Goal: Task Accomplishment & Management: Use online tool/utility

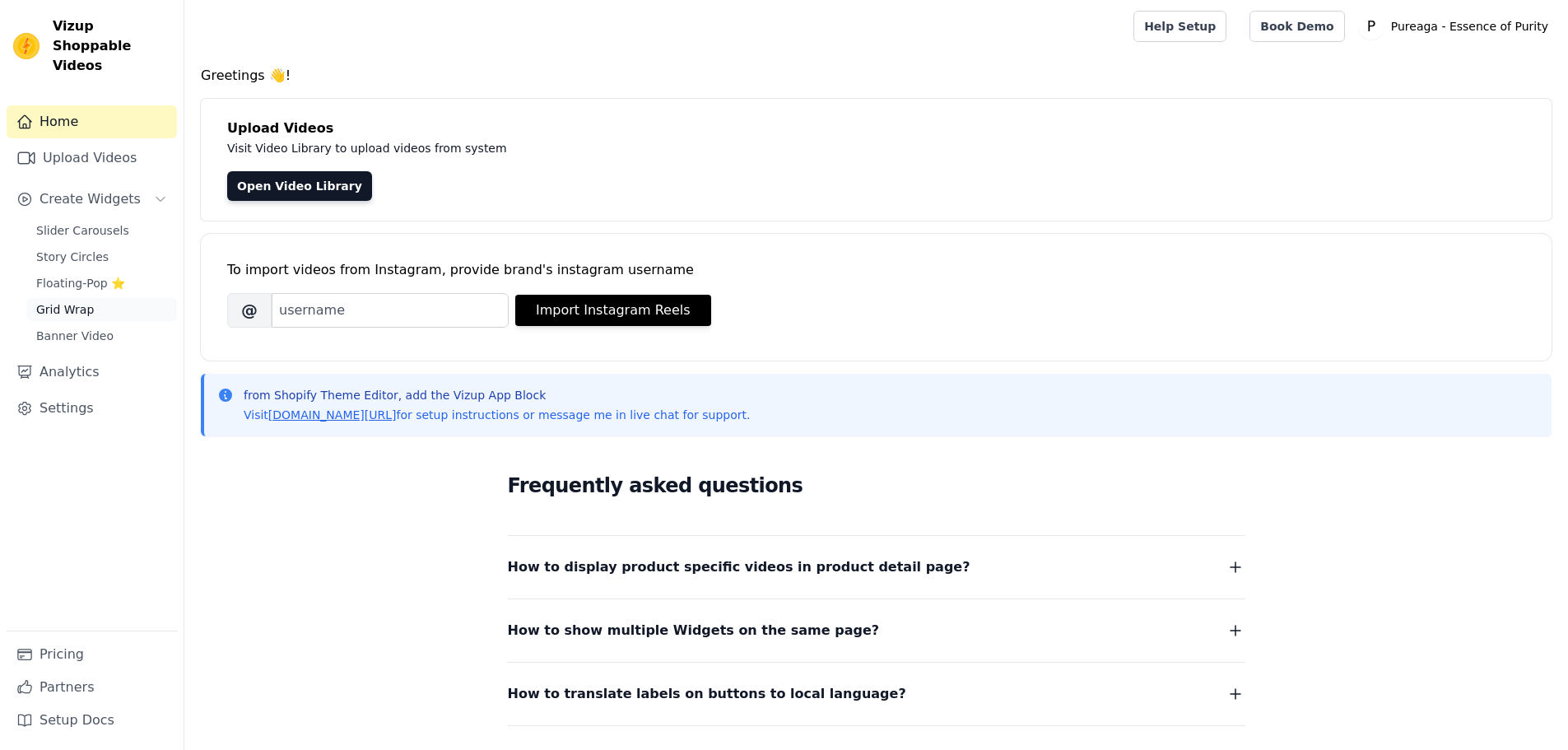
click at [78, 302] on span "Grid Wrap" at bounding box center [65, 309] width 58 height 16
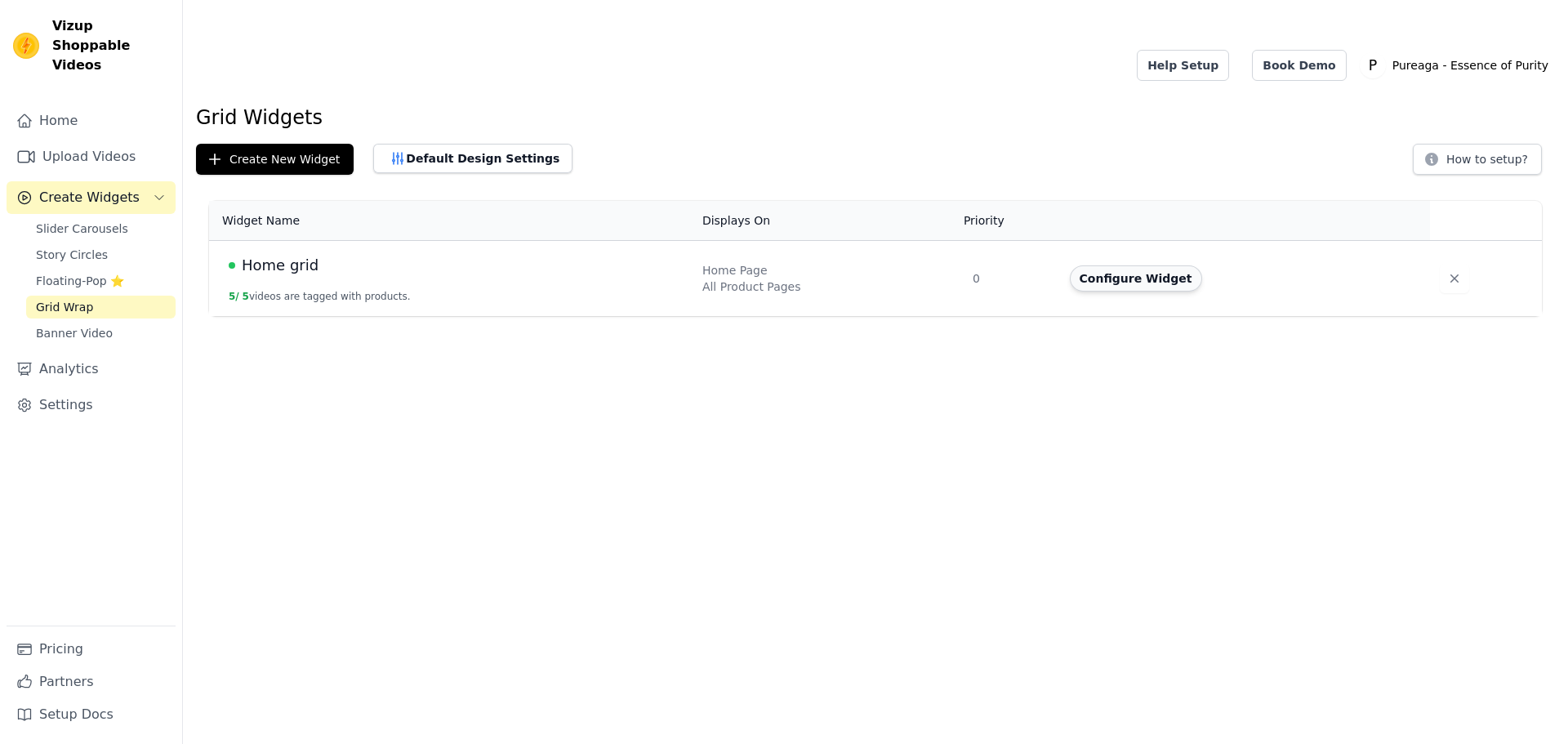
click at [1121, 266] on button "Configure Widget" at bounding box center [1136, 279] width 132 height 26
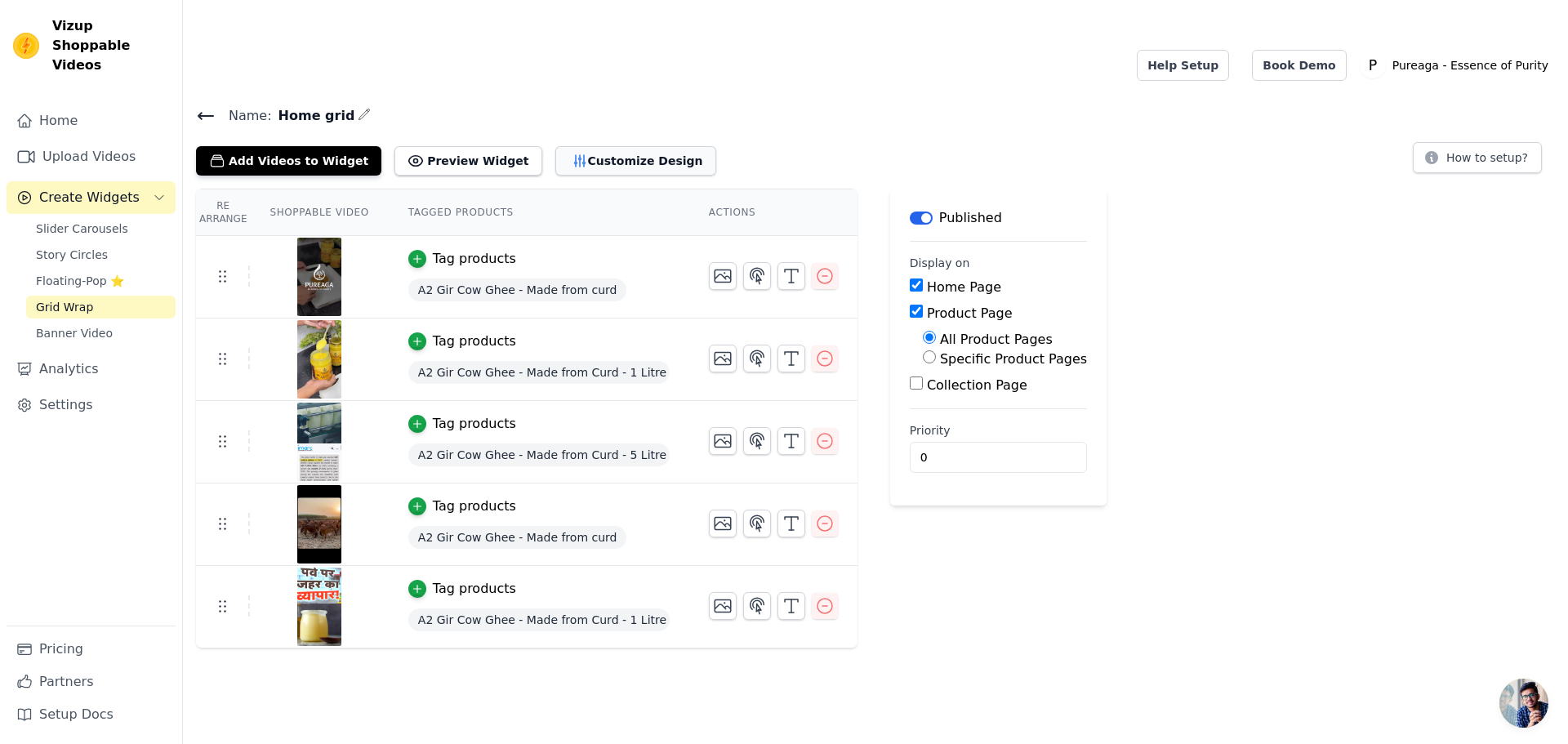
click at [593, 147] on button "Customize Design" at bounding box center [636, 161] width 161 height 29
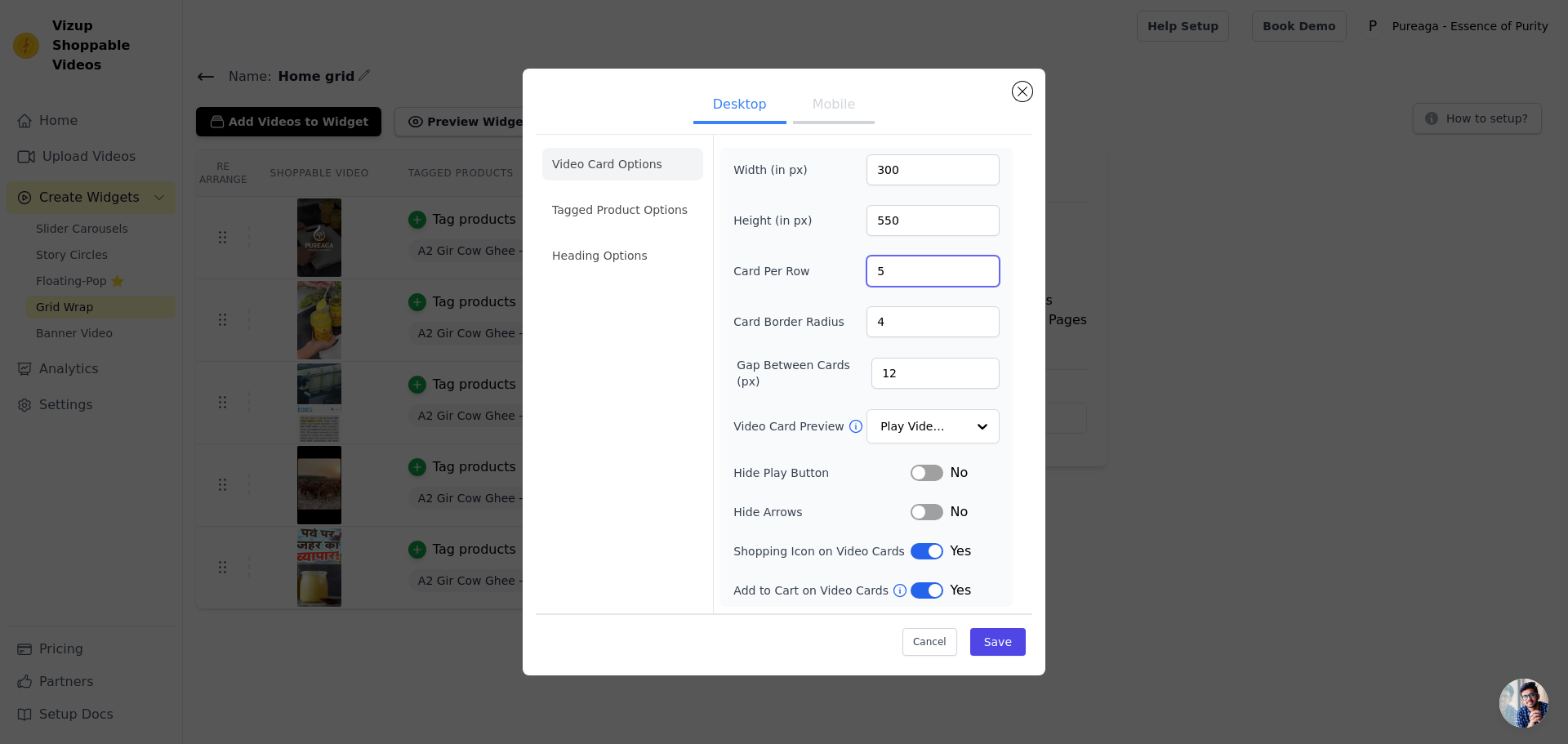
click at [898, 274] on input "5" at bounding box center [933, 271] width 133 height 31
click at [833, 346] on div "Width (in px) 300 Height (in px) 550 Card Per Row 5 Card Border Radius 4 Gap Be…" at bounding box center [867, 377] width 267 height 446
click at [958, 429] on input "Video Card Preview" at bounding box center [923, 426] width 84 height 33
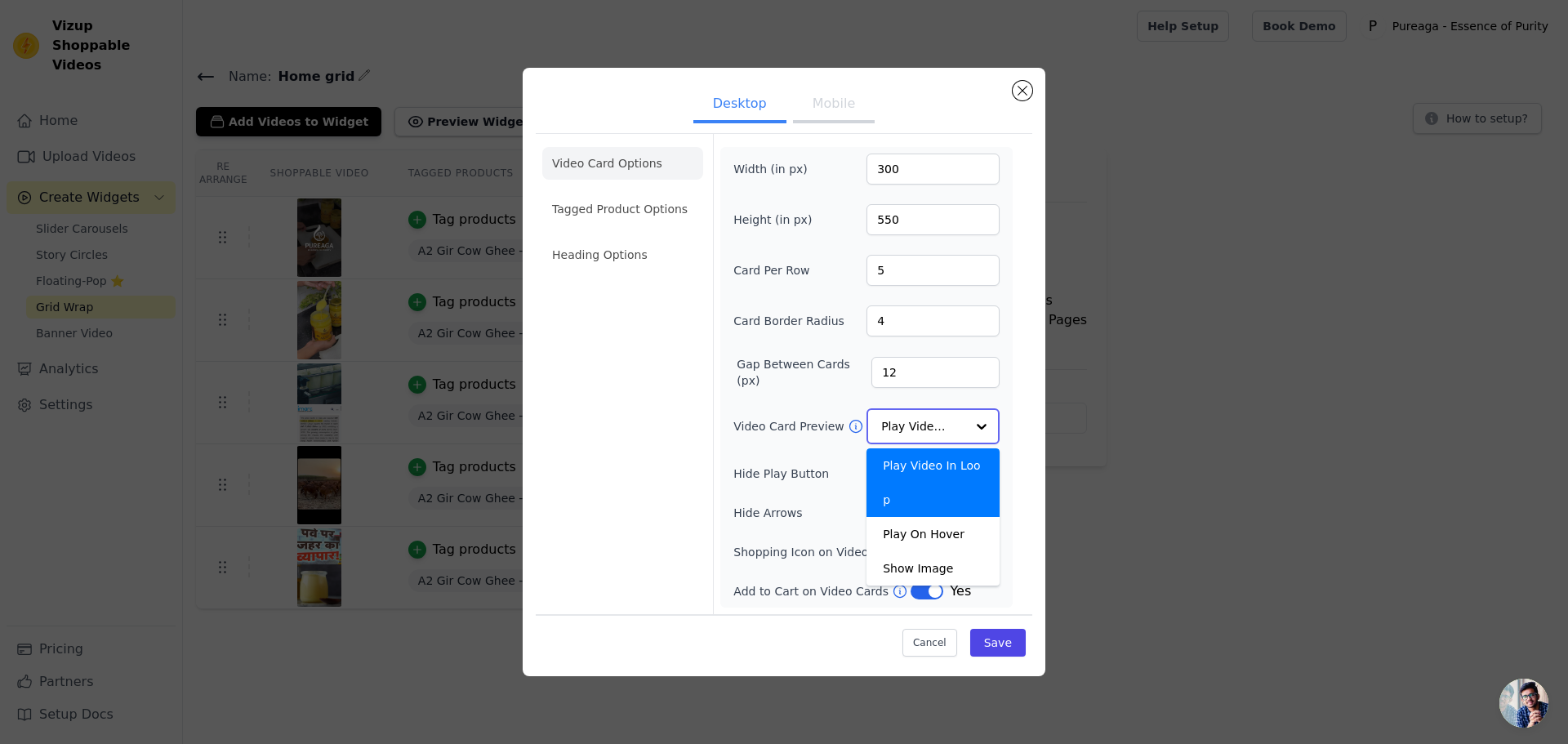
click at [958, 430] on input "Video Card Preview" at bounding box center [923, 426] width 84 height 33
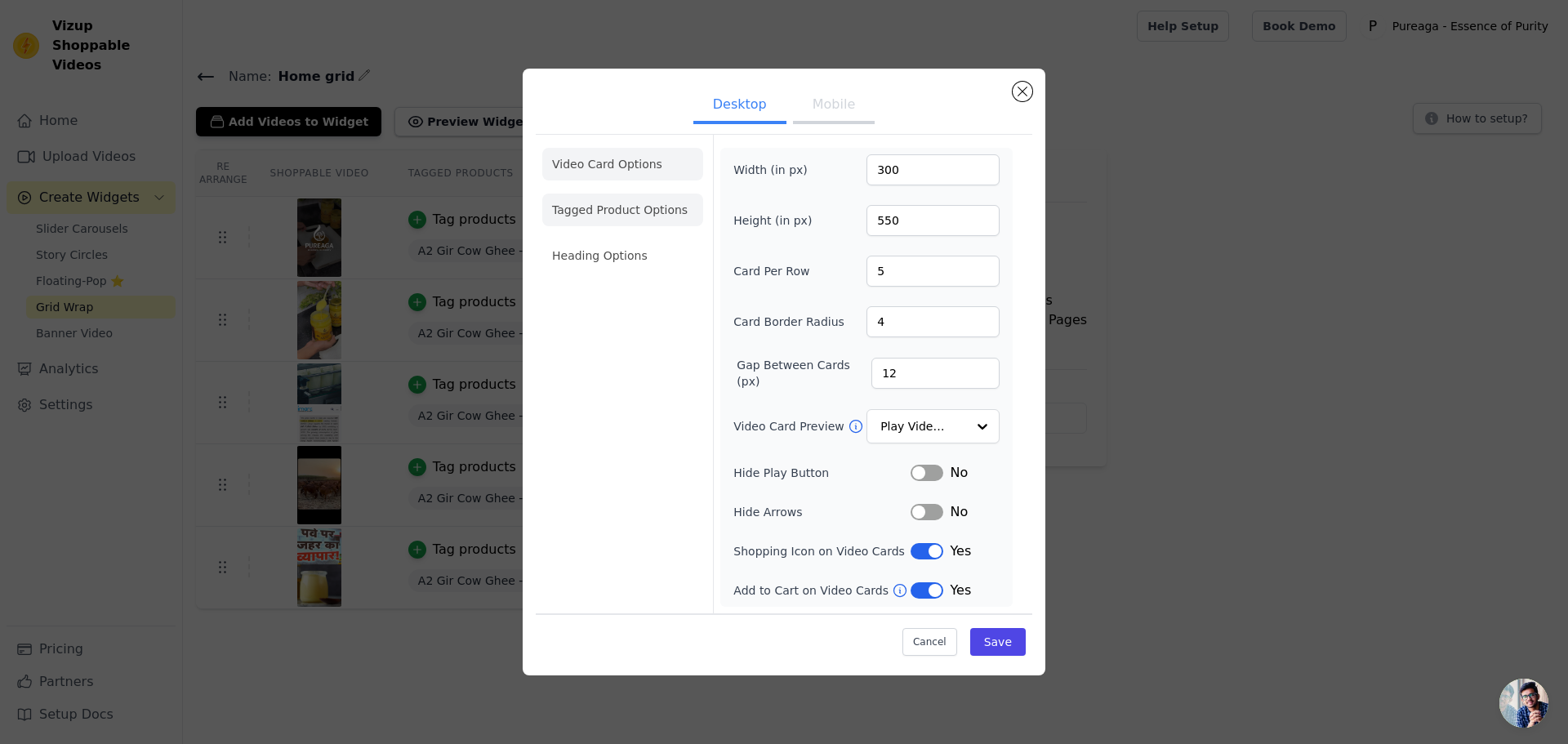
click at [599, 201] on li "Tagged Product Options" at bounding box center [623, 210] width 161 height 33
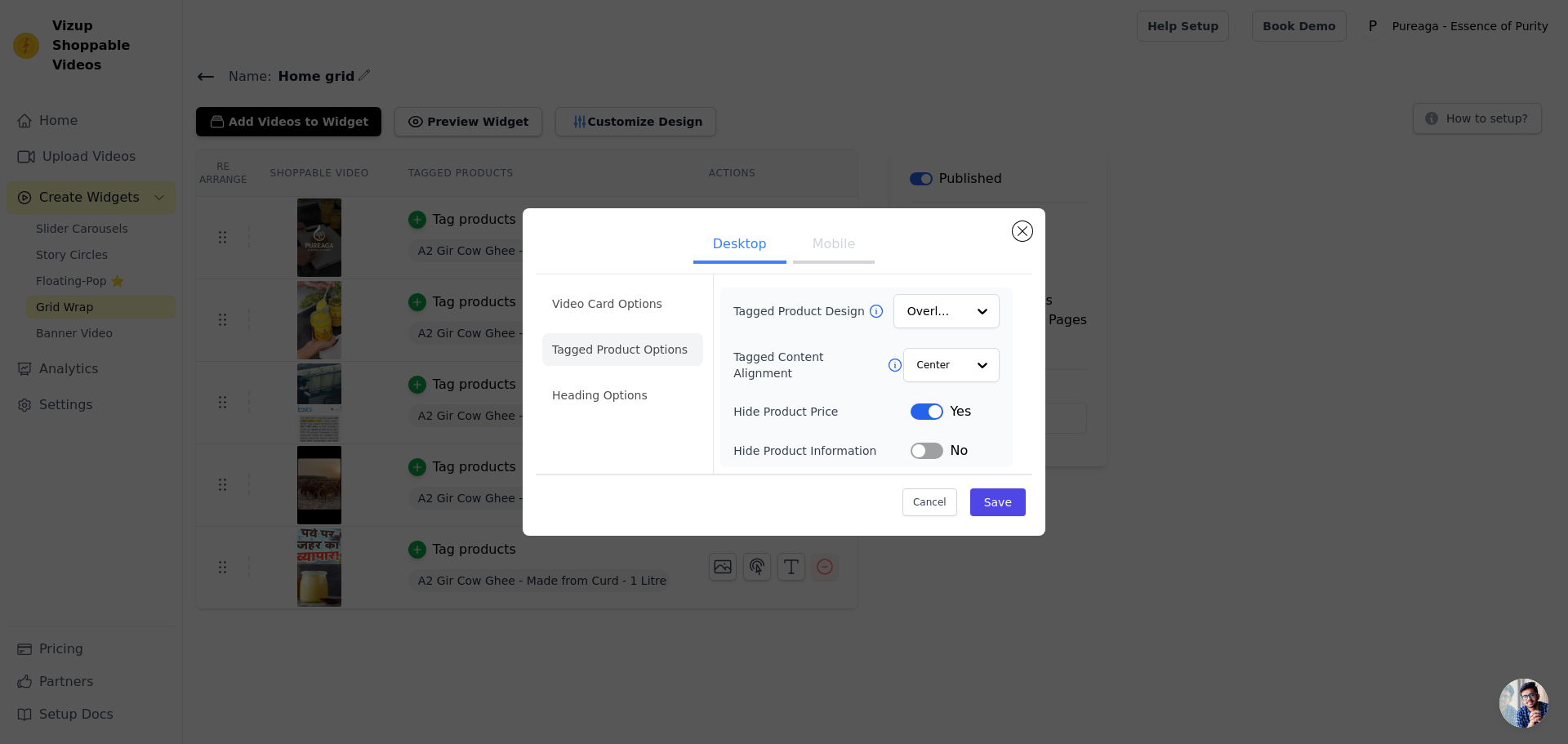
click at [930, 414] on button "Label" at bounding box center [927, 411] width 33 height 16
click at [672, 408] on li "Heading Options" at bounding box center [623, 395] width 161 height 33
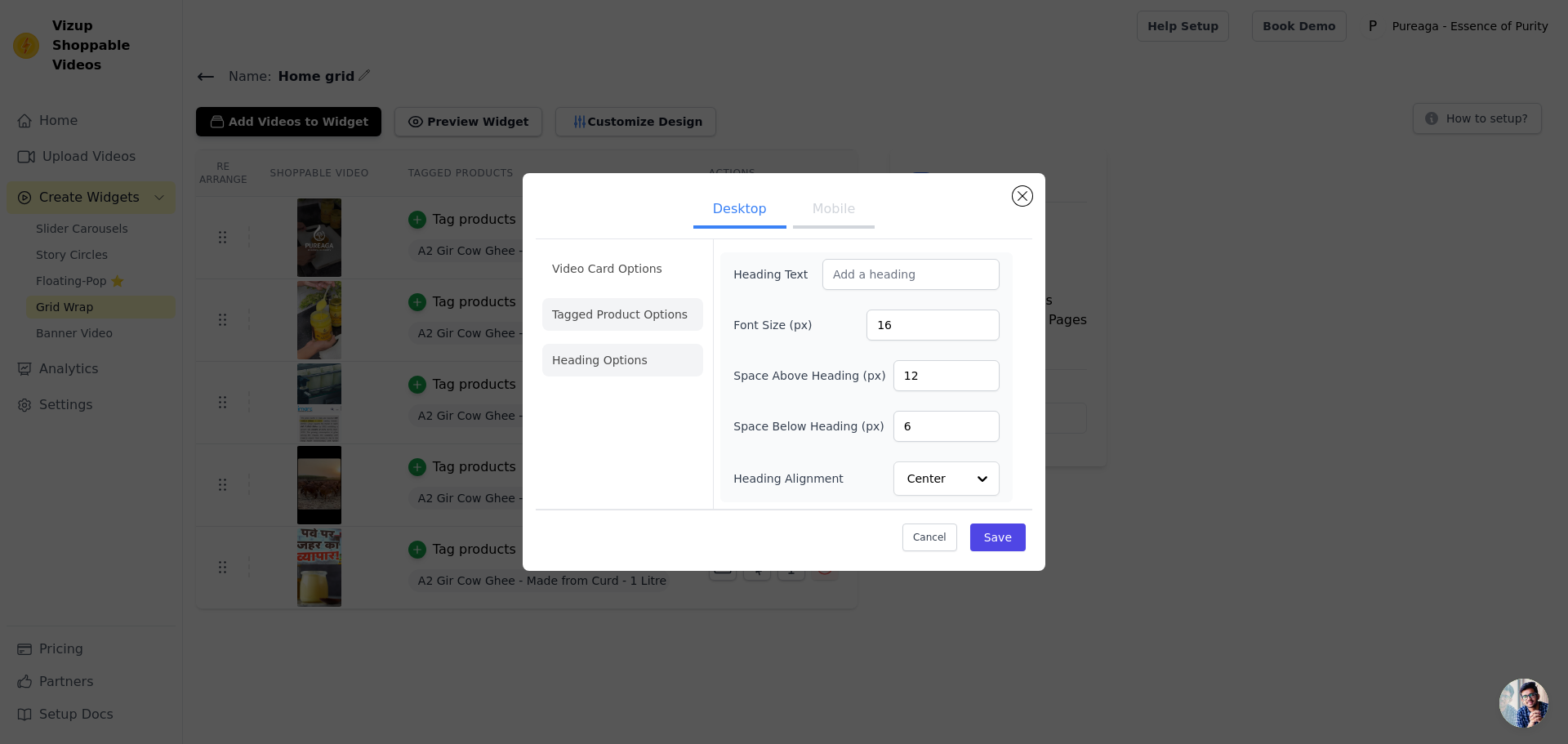
click at [634, 319] on li "Tagged Product Options" at bounding box center [623, 315] width 161 height 33
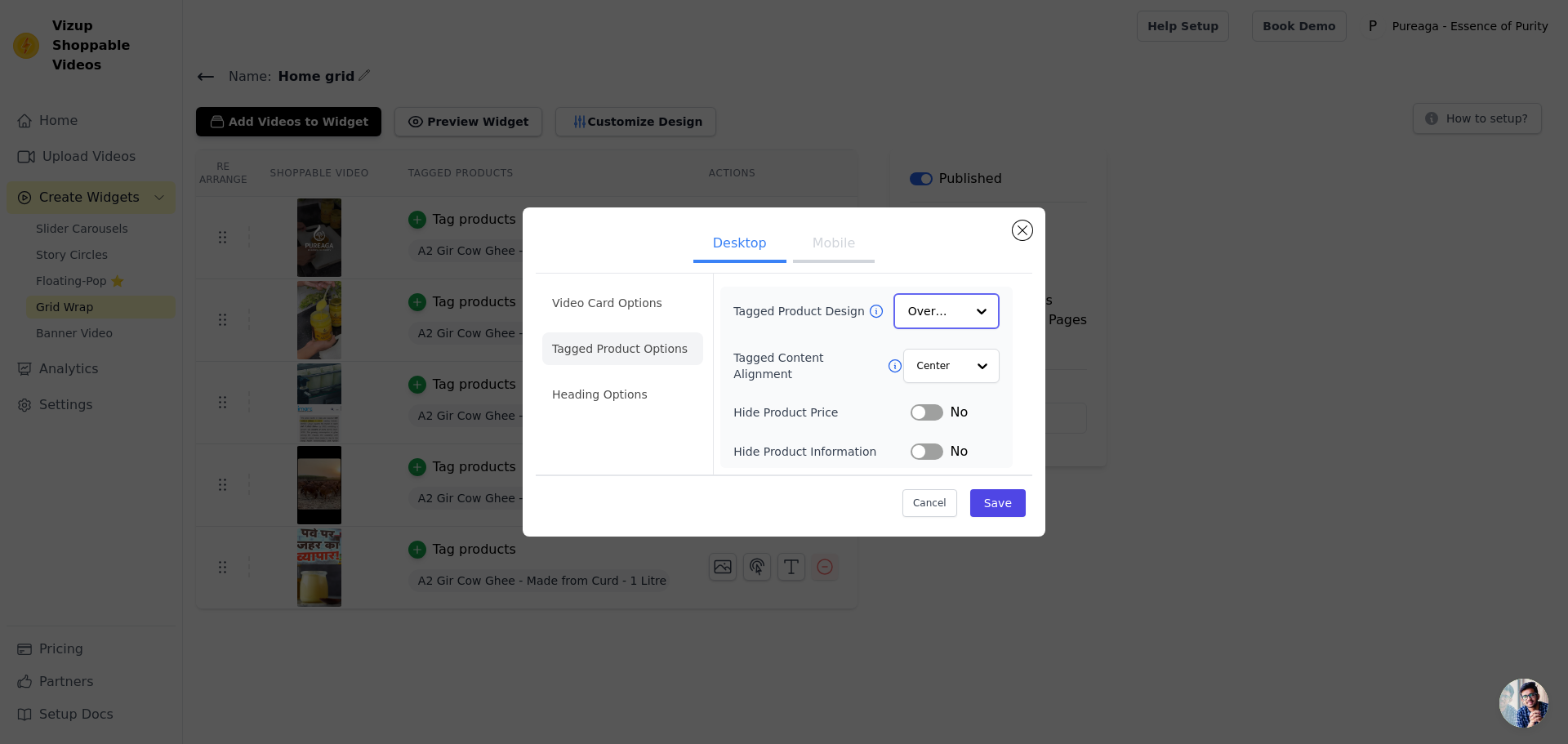
click at [932, 306] on input "Tagged Product Design" at bounding box center [937, 311] width 57 height 33
click at [952, 358] on div "Card" at bounding box center [946, 351] width 106 height 34
click at [929, 311] on input "Tagged Product Design" at bounding box center [937, 311] width 57 height 33
click at [996, 499] on button "Save" at bounding box center [998, 502] width 56 height 27
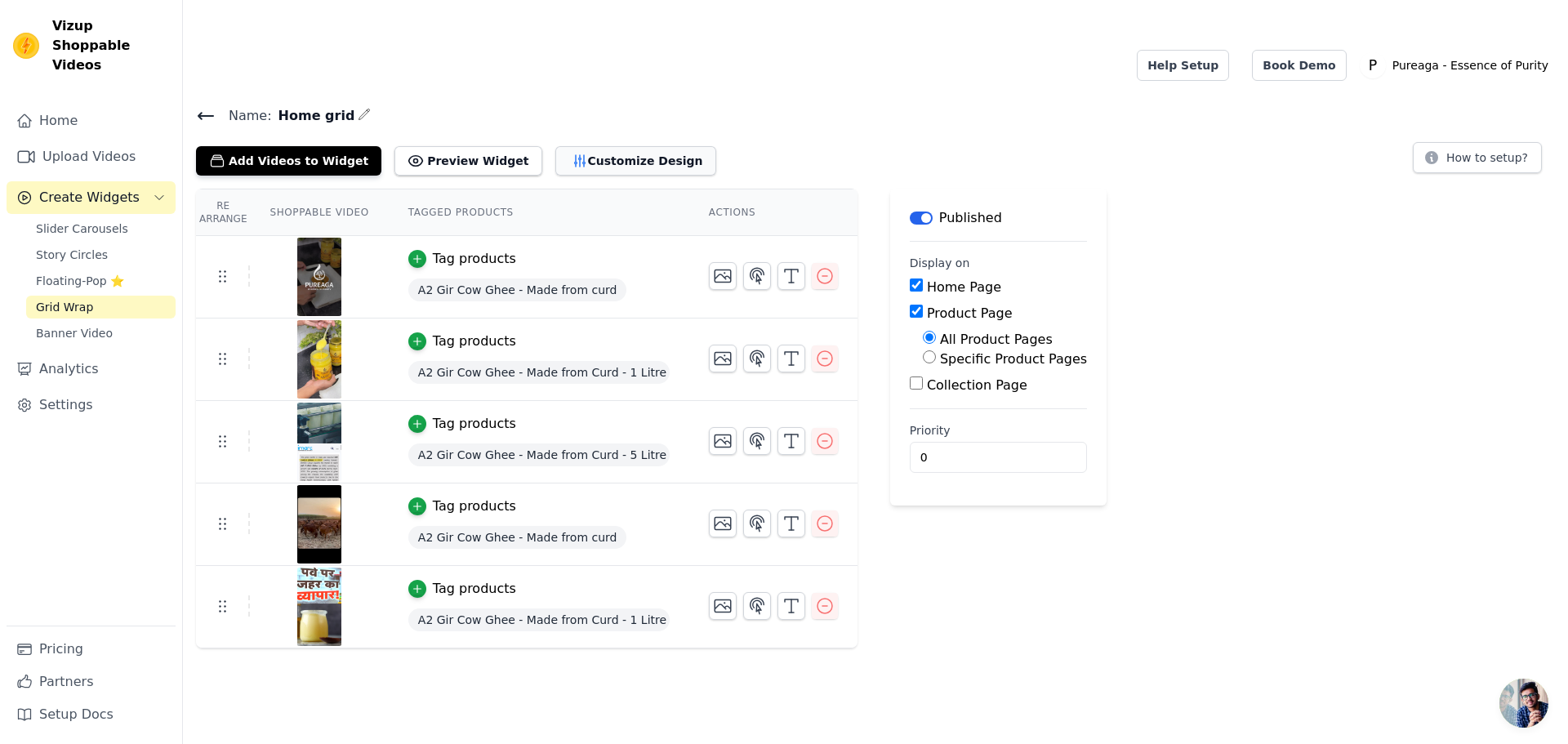
click at [556, 147] on button "Customize Design" at bounding box center [636, 161] width 161 height 29
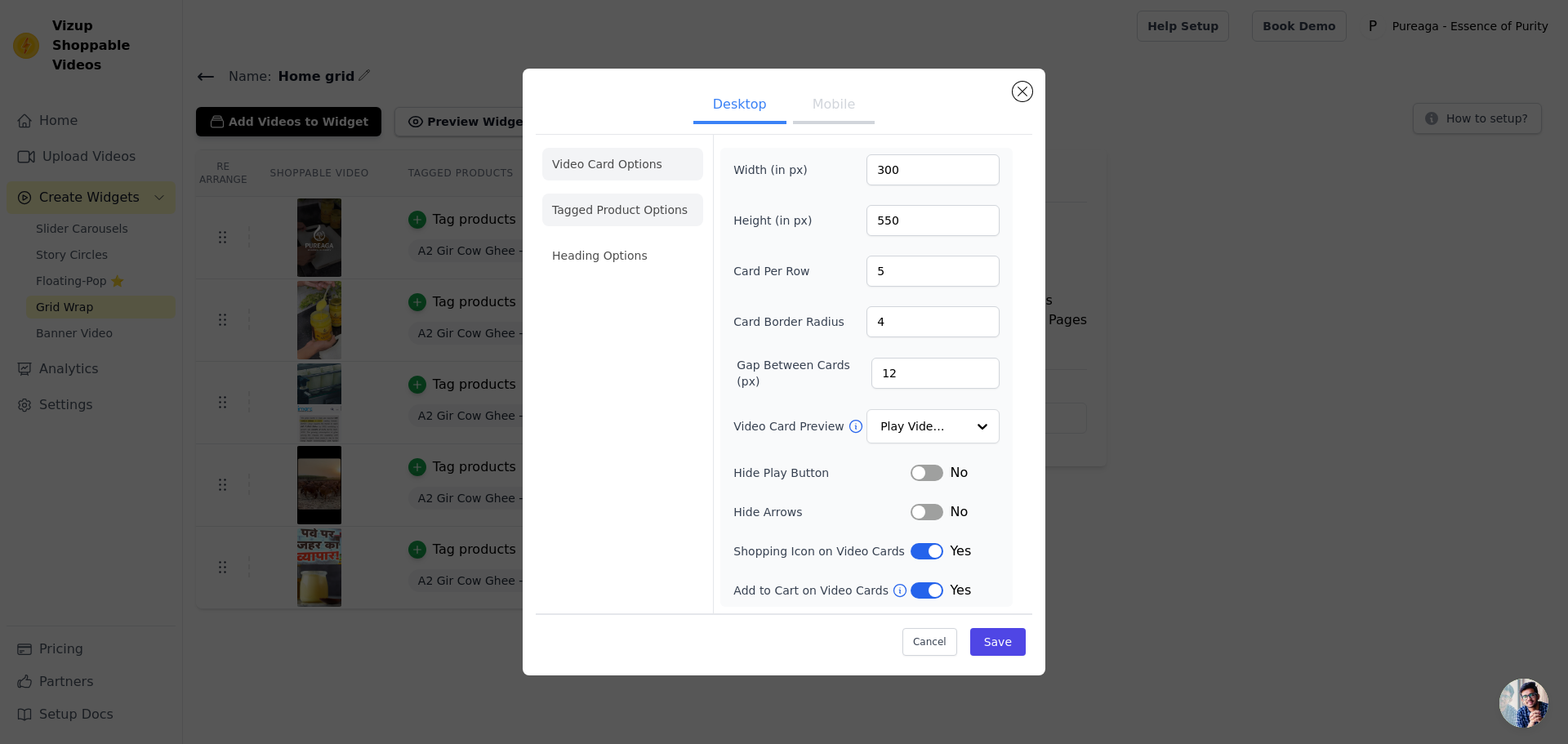
click at [594, 210] on li "Tagged Product Options" at bounding box center [623, 210] width 161 height 33
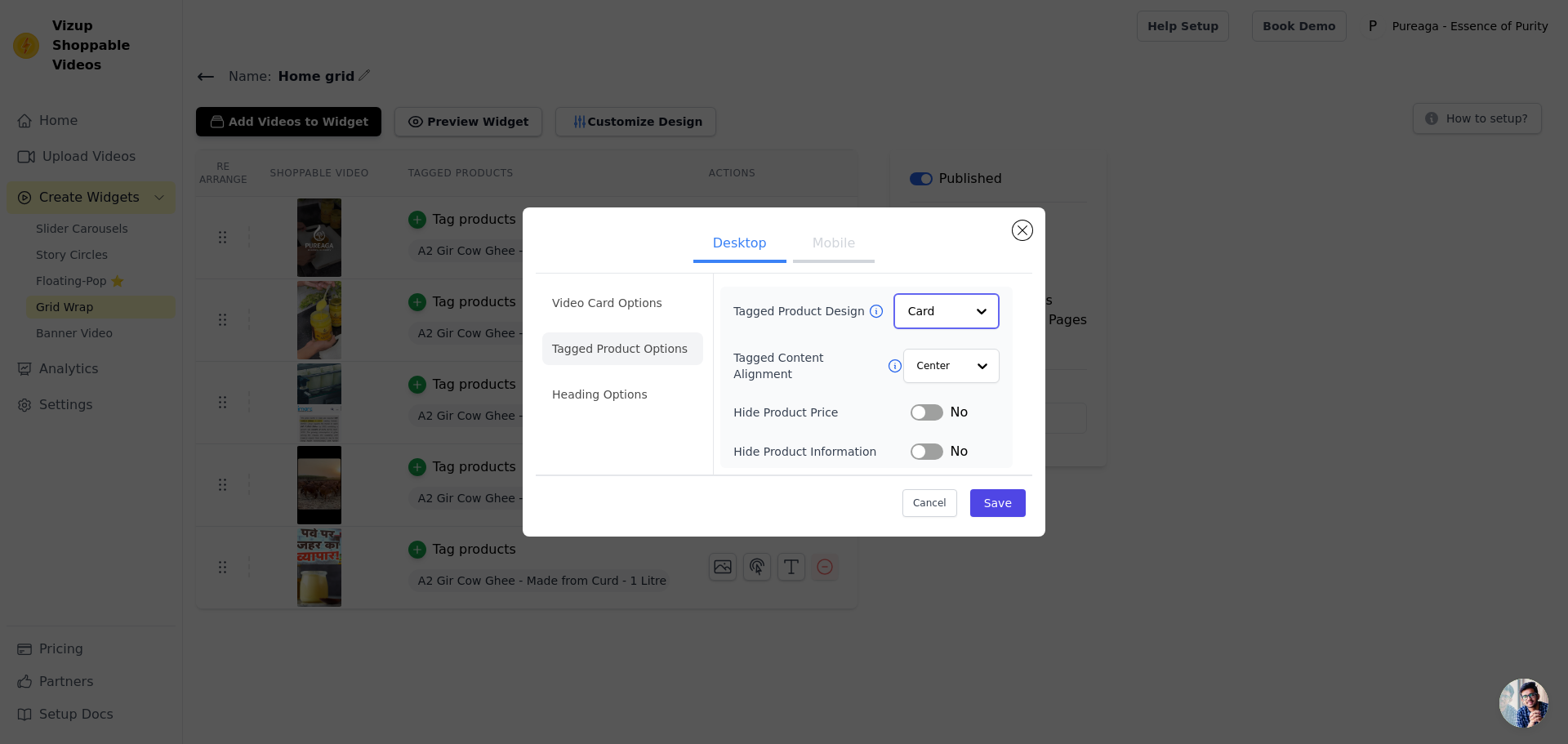
drag, startPoint x: 947, startPoint y: 315, endPoint x: 946, endPoint y: 330, distance: 15.0
click at [946, 315] on input "Tagged Product Design" at bounding box center [937, 311] width 57 height 33
click at [936, 422] on div "Minimalist" at bounding box center [946, 419] width 106 height 34
click at [1001, 503] on button "Save" at bounding box center [998, 502] width 56 height 27
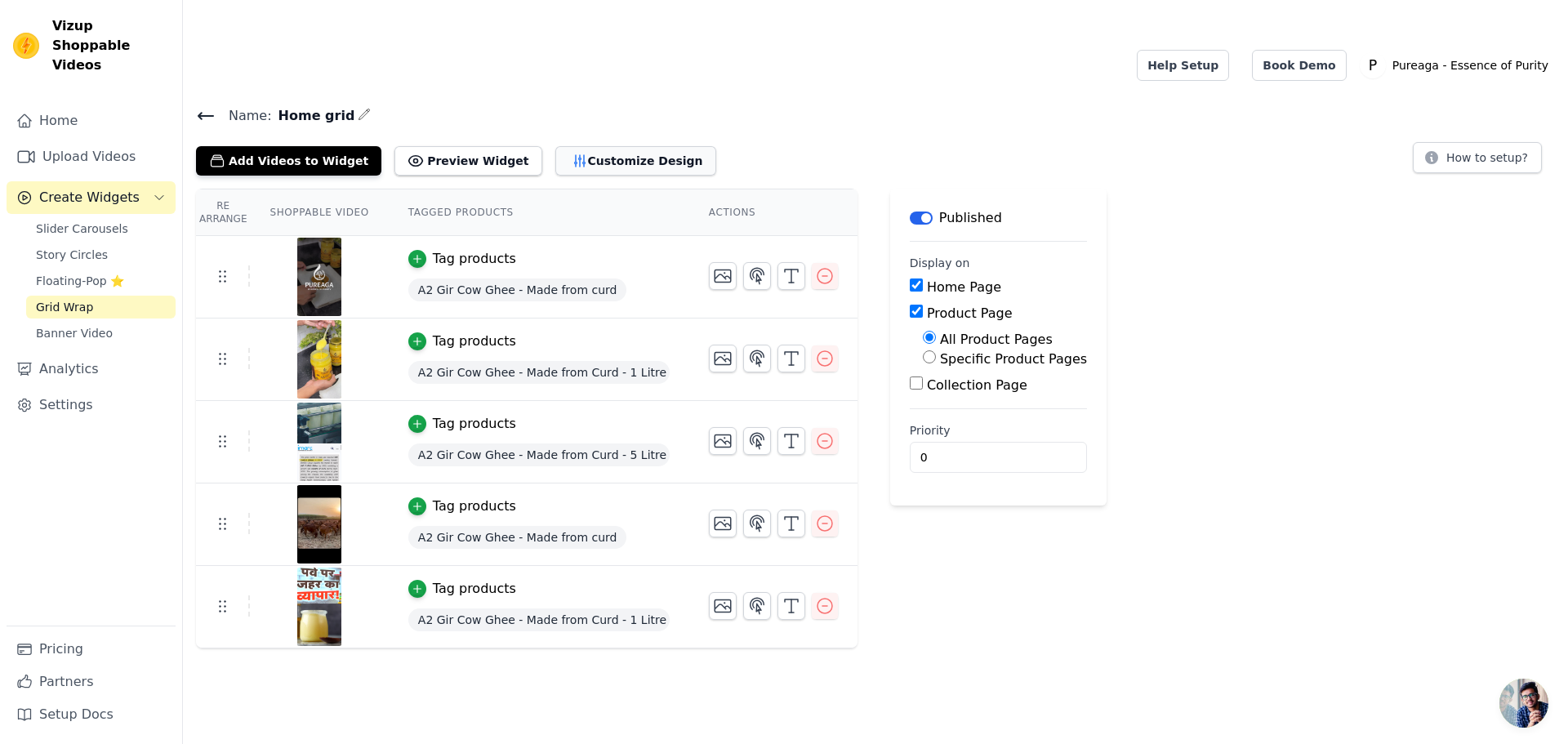
click at [556, 147] on button "Customize Design" at bounding box center [636, 161] width 161 height 29
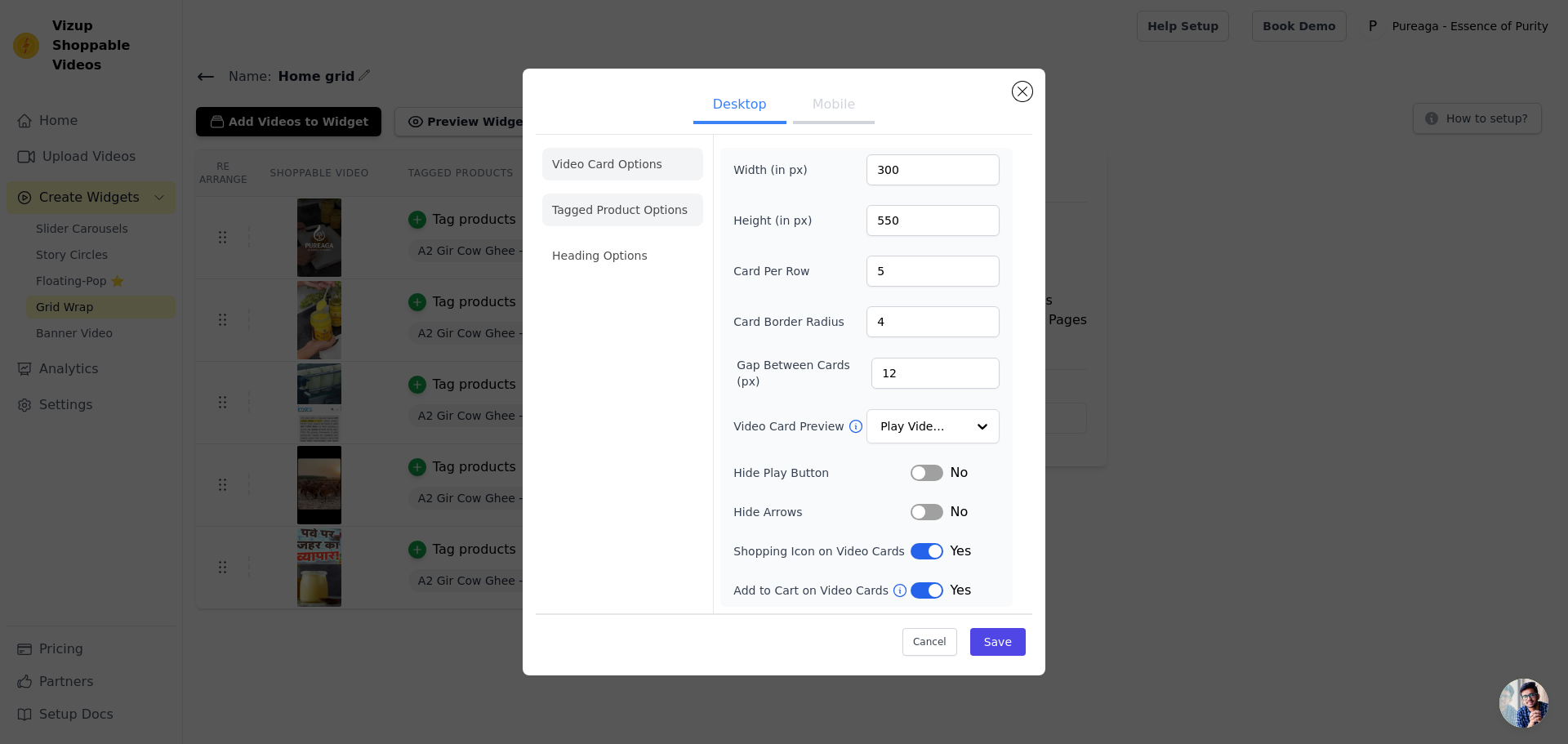
click at [639, 206] on li "Tagged Product Options" at bounding box center [623, 210] width 161 height 33
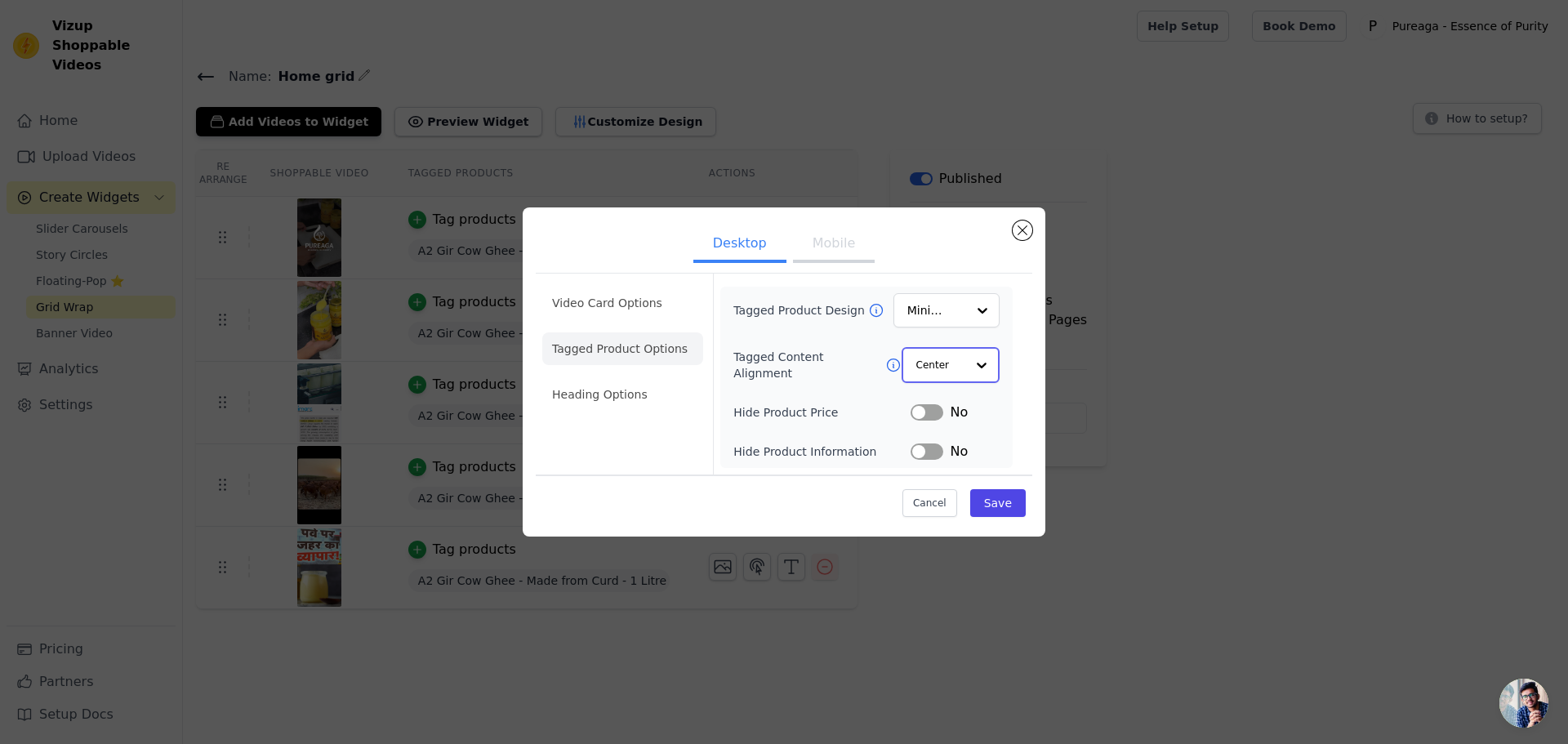
click at [951, 355] on input "Tagged Content Alignment" at bounding box center [940, 365] width 49 height 33
click at [943, 321] on input "Tagged Product Design" at bounding box center [937, 311] width 57 height 33
click at [948, 383] on div "Overlay" at bounding box center [946, 385] width 106 height 34
click at [999, 504] on button "Save" at bounding box center [998, 502] width 56 height 27
